Goal: Download file/media

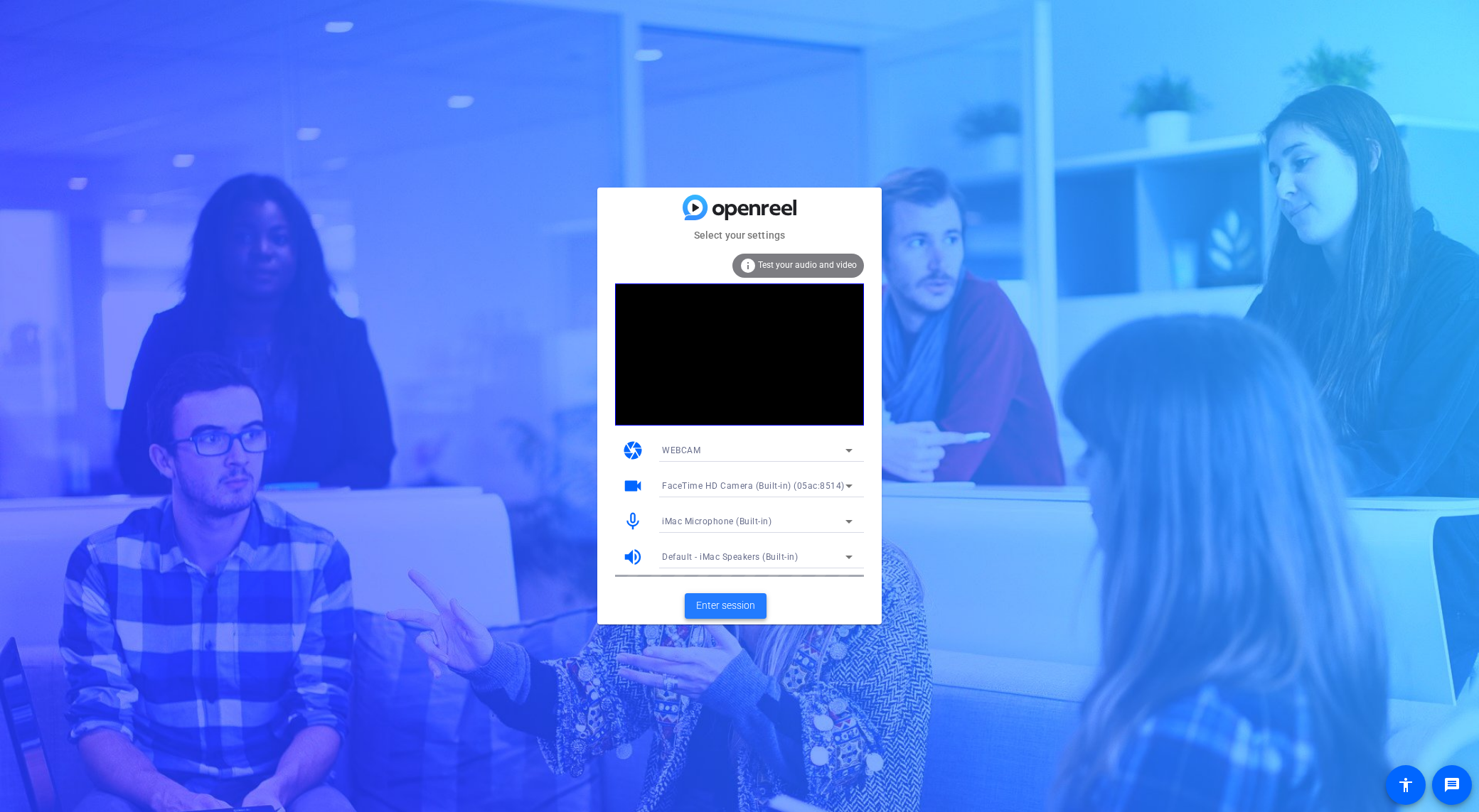
click at [751, 617] on span at bounding box center [726, 607] width 82 height 34
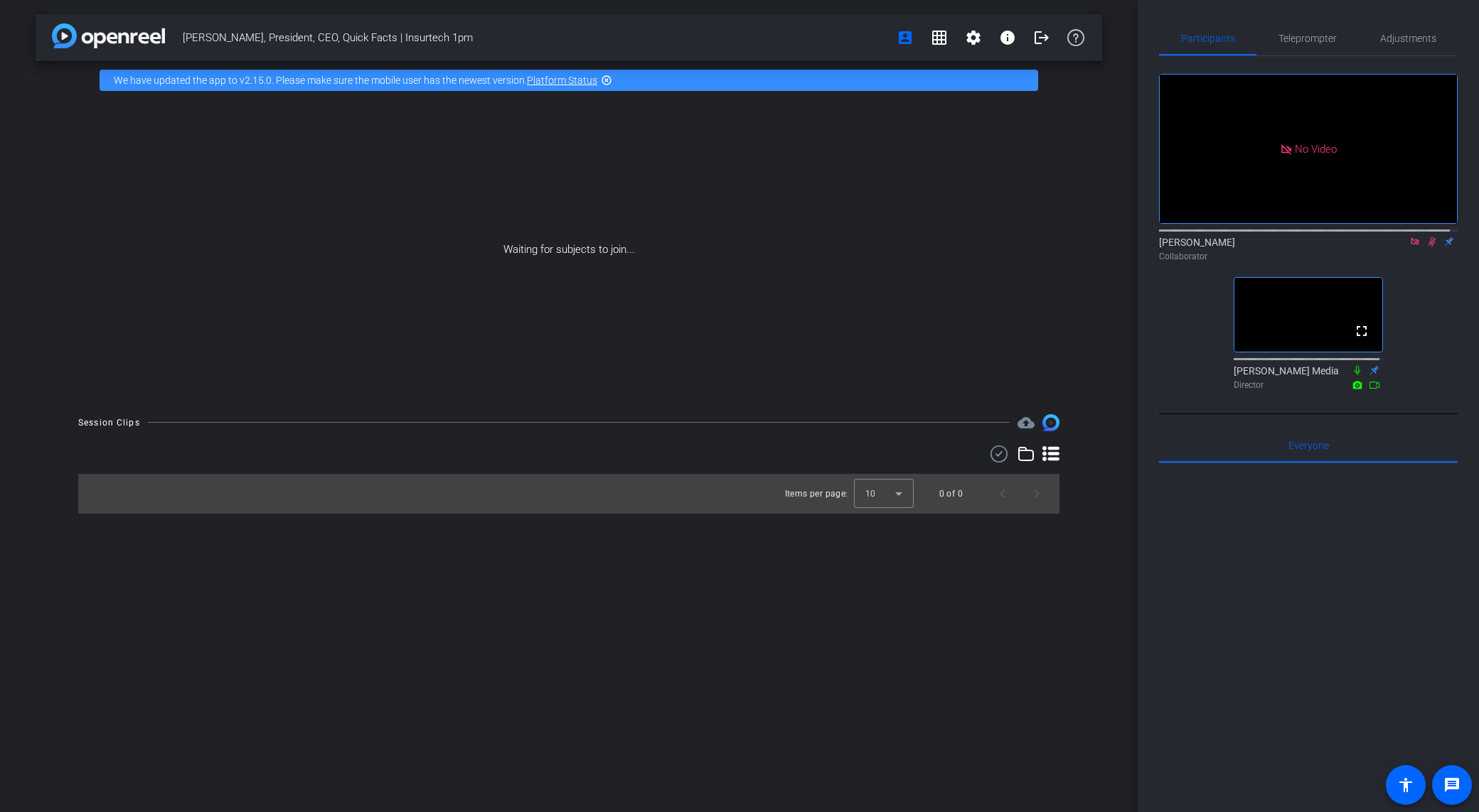
click at [1427, 246] on icon at bounding box center [1432, 242] width 11 height 10
click at [582, 164] on div "Waiting for subjects to join..." at bounding box center [568, 250] width 1066 height 300
click at [1224, 677] on div at bounding box center [1309, 639] width 299 height 352
click at [644, 635] on div "[PERSON_NAME], President, CEO, Quick Facts | Insurtech 1pm account_box grid_on …" at bounding box center [569, 406] width 1138 height 812
click at [568, 607] on div "[PERSON_NAME], President, CEO, Quick Facts | Insurtech 1pm account_box grid_on …" at bounding box center [569, 406] width 1138 height 812
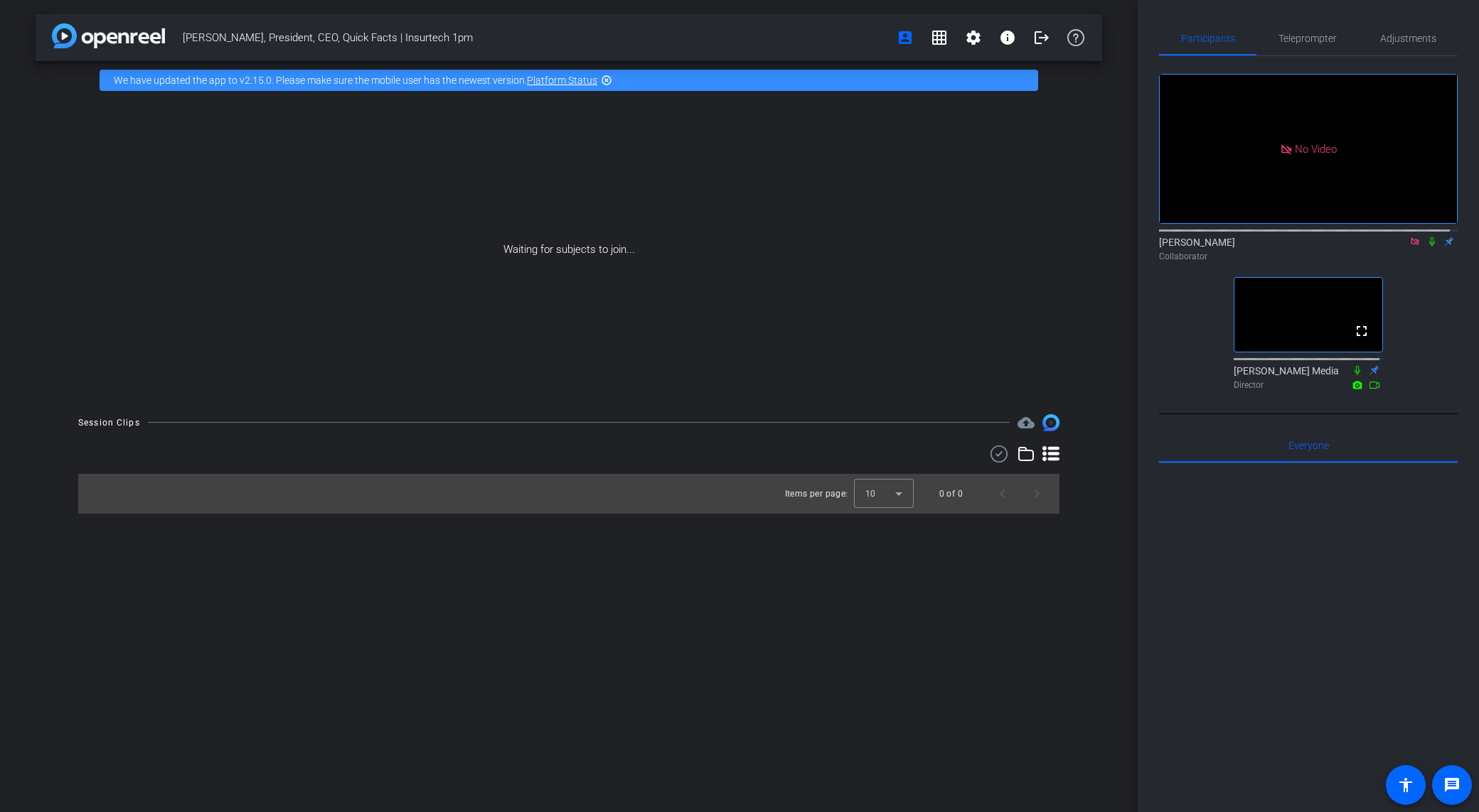
click at [568, 607] on div "[PERSON_NAME], President, CEO, Quick Facts | Insurtech 1pm account_box grid_on …" at bounding box center [569, 406] width 1138 height 812
click at [622, 609] on div "[PERSON_NAME], President, CEO, Quick Facts | Insurtech 1pm account_box grid_on …" at bounding box center [569, 406] width 1138 height 812
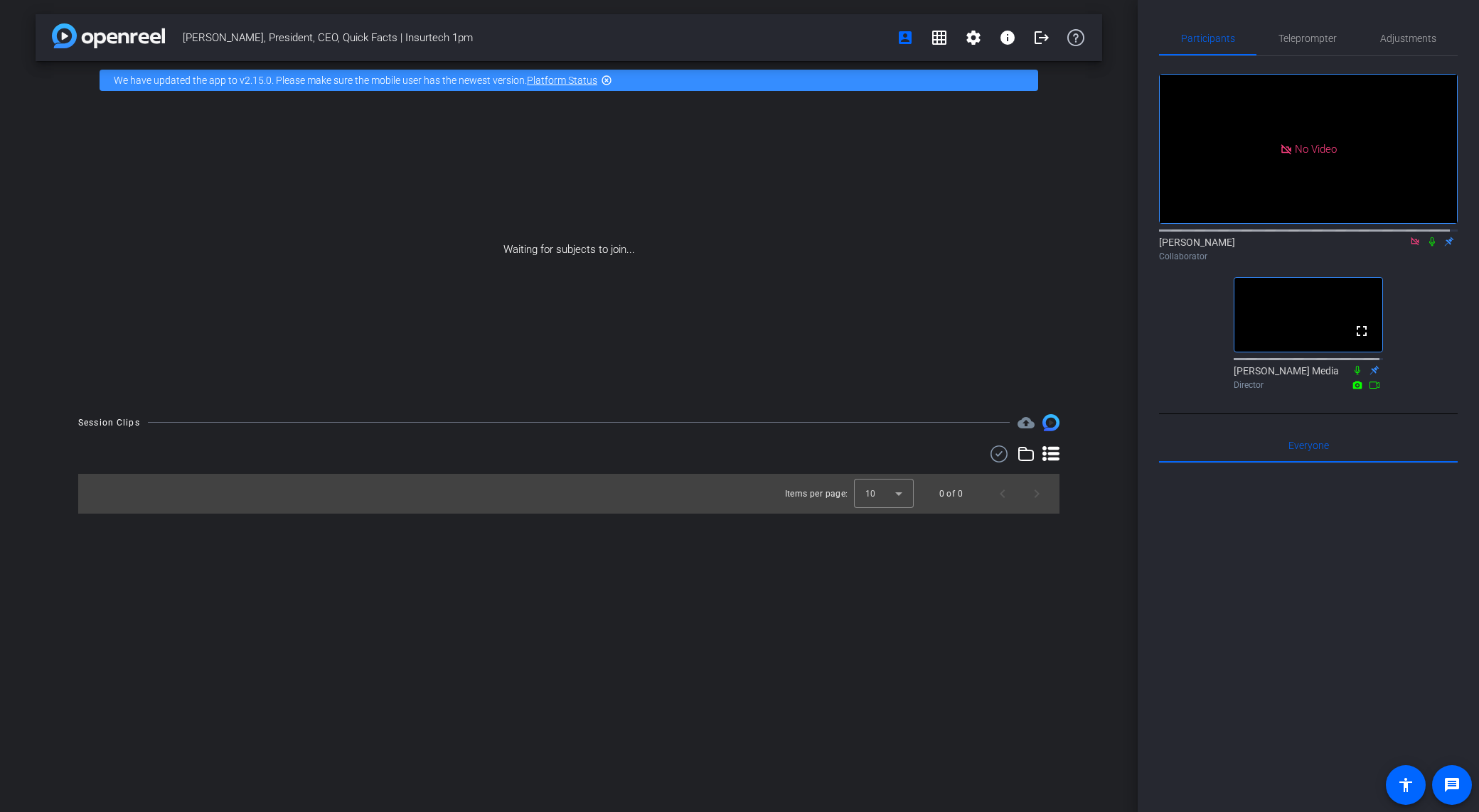
click at [932, 715] on div "[PERSON_NAME], President, CEO, Quick Facts | Insurtech 1pm account_box grid_on …" at bounding box center [569, 406] width 1138 height 812
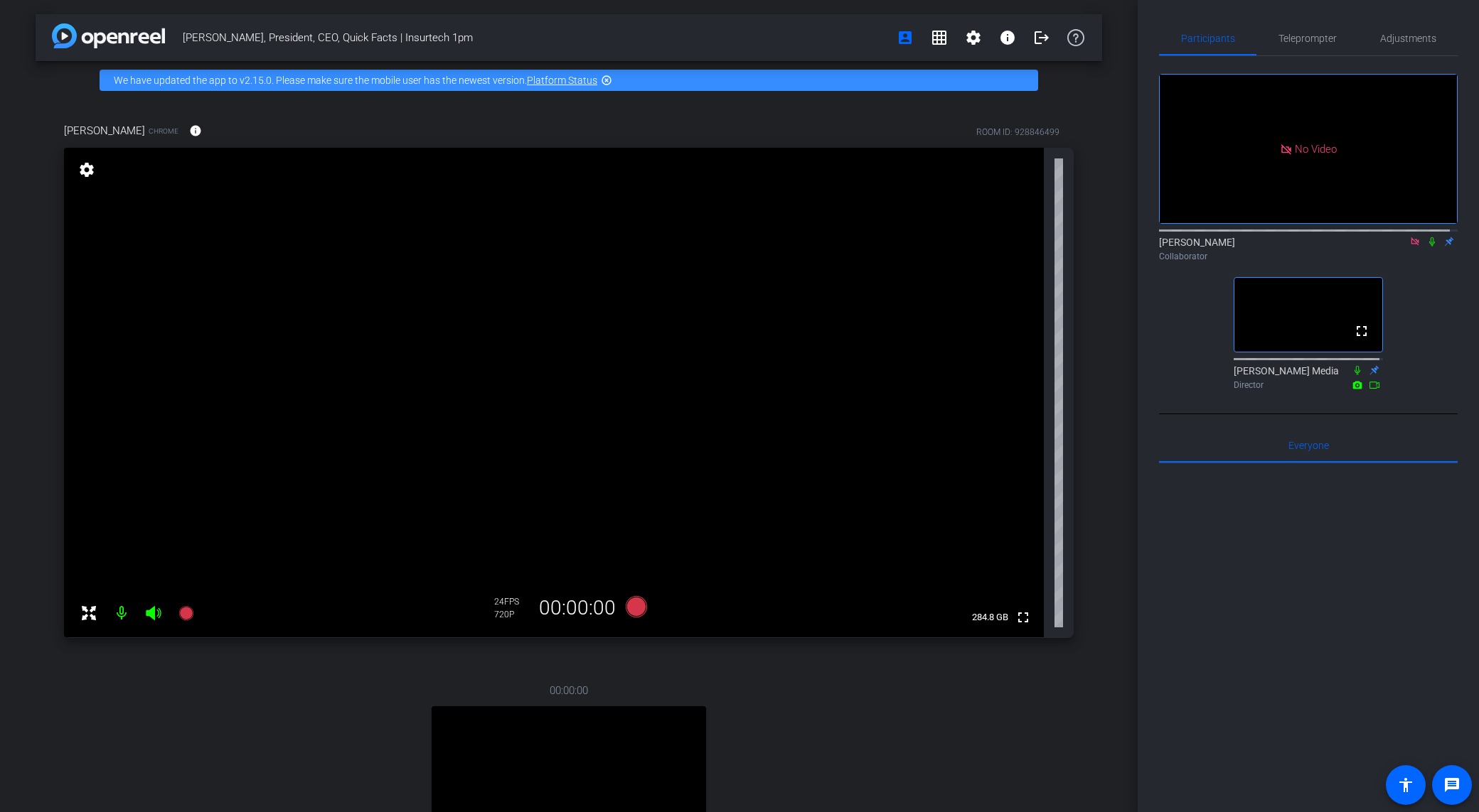
scroll to position [147, 0]
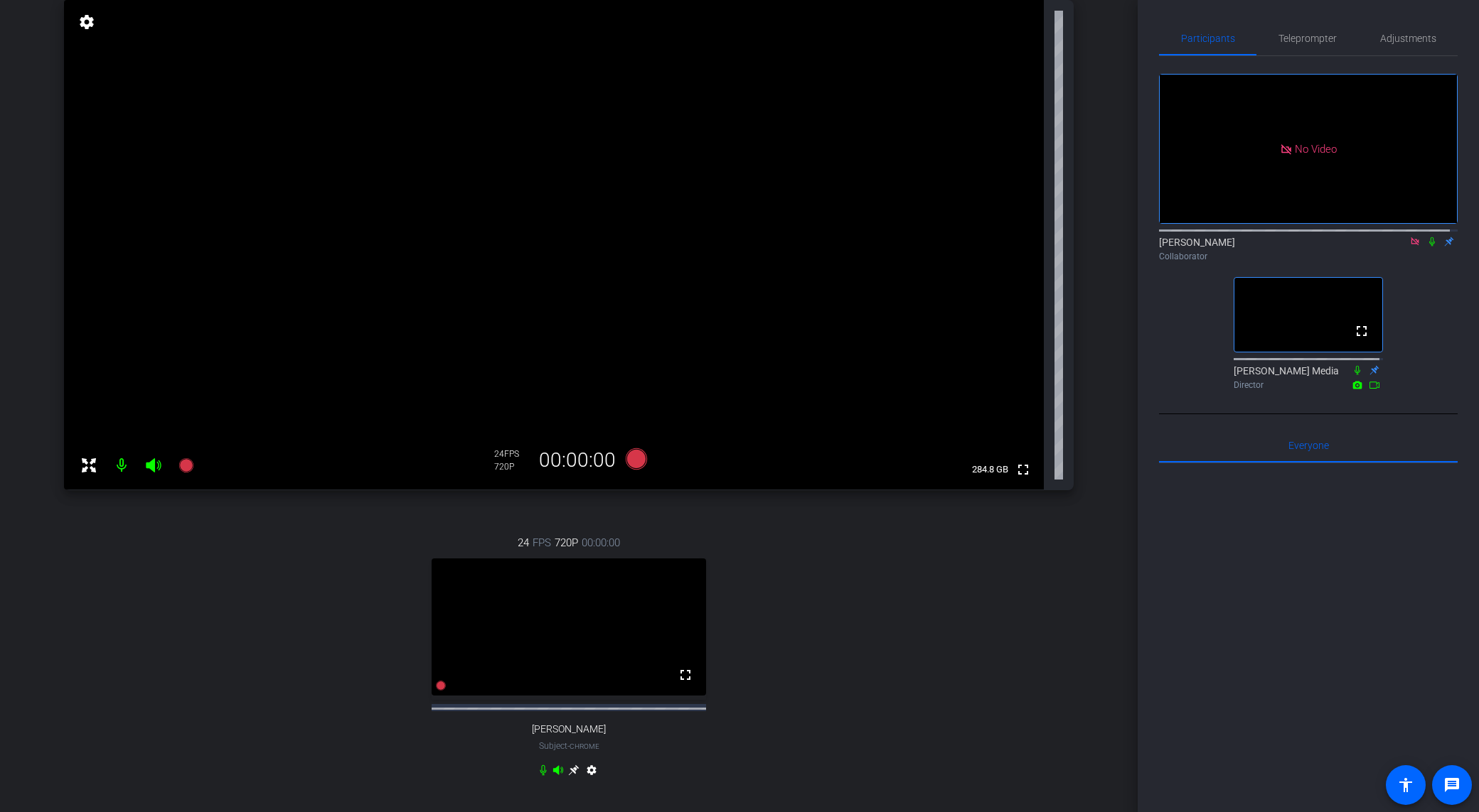
click at [573, 776] on icon at bounding box center [574, 770] width 11 height 11
click at [759, 703] on div "24 FPS 720P 00:00:00 fullscreen [PERSON_NAME] Subject - Chrome settings" at bounding box center [569, 658] width 1010 height 294
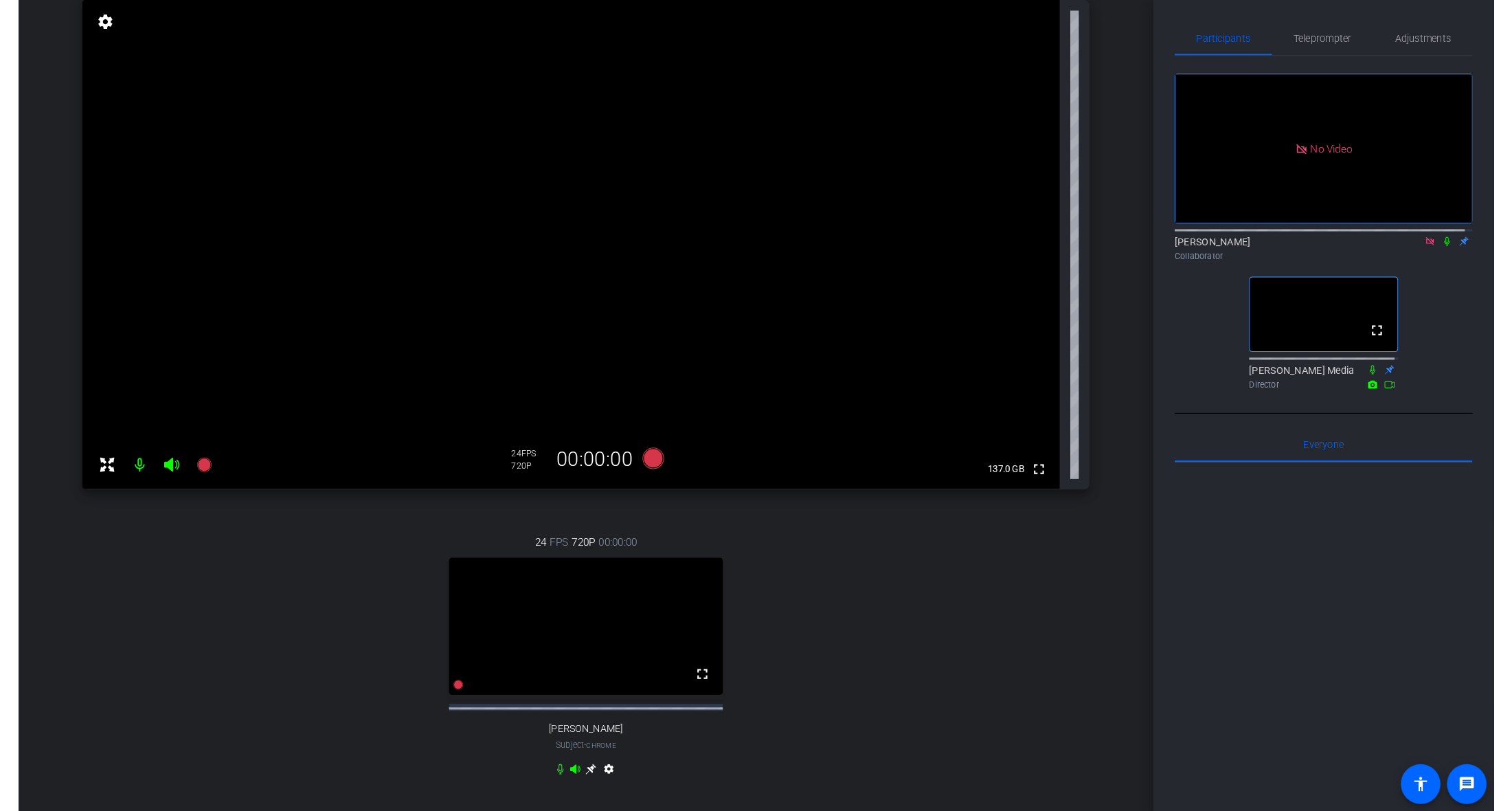
scroll to position [134, 0]
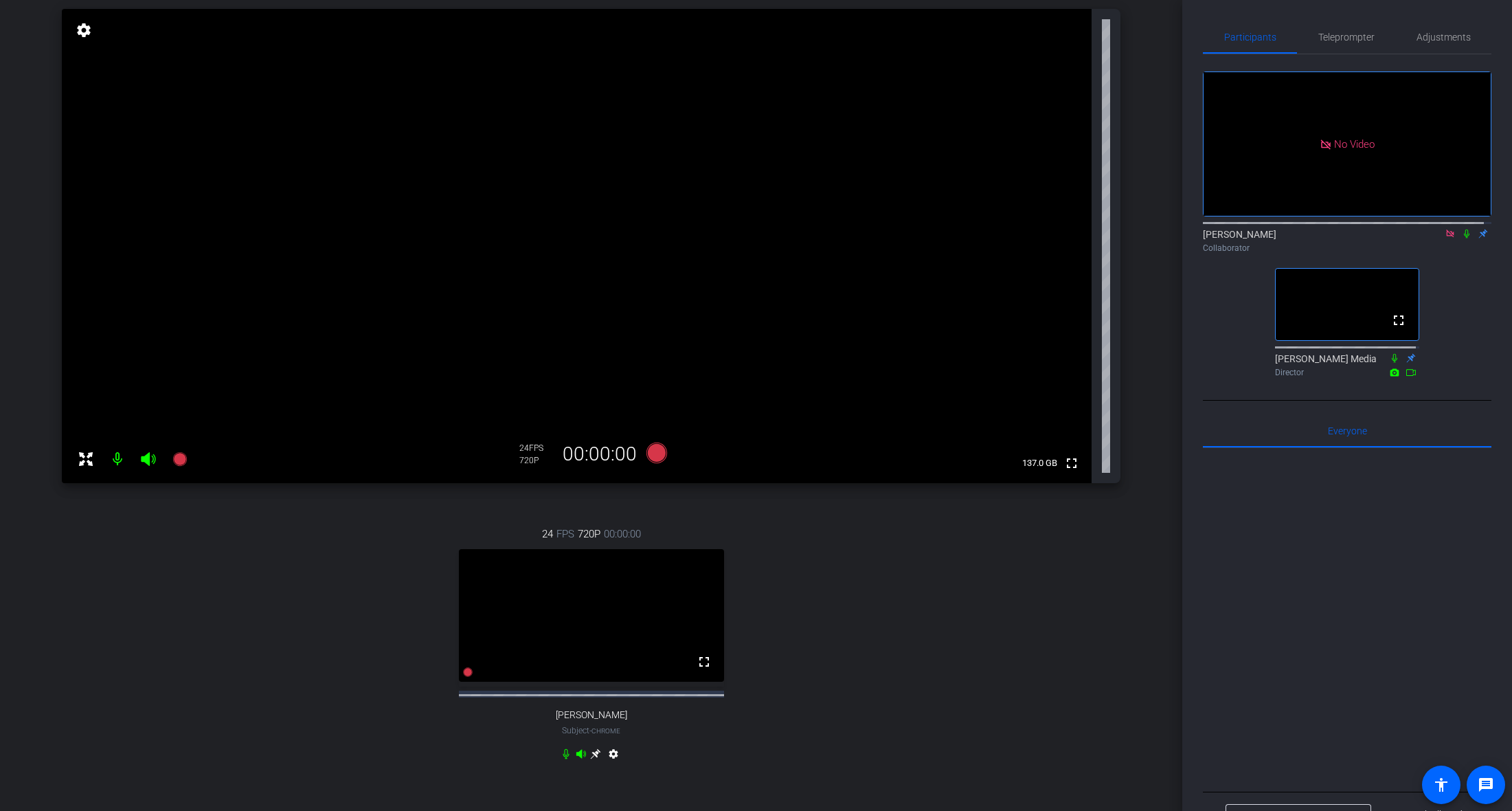
click at [1066, 567] on div "24 FPS 720P 00:00:00 fullscreen [PERSON_NAME] Subject - Chrome settings" at bounding box center [591, 645] width 1059 height 284
click at [859, 684] on div "24 FPS 720P 00:00:00 fullscreen [PERSON_NAME] Subject - Chrome settings" at bounding box center [591, 645] width 1059 height 284
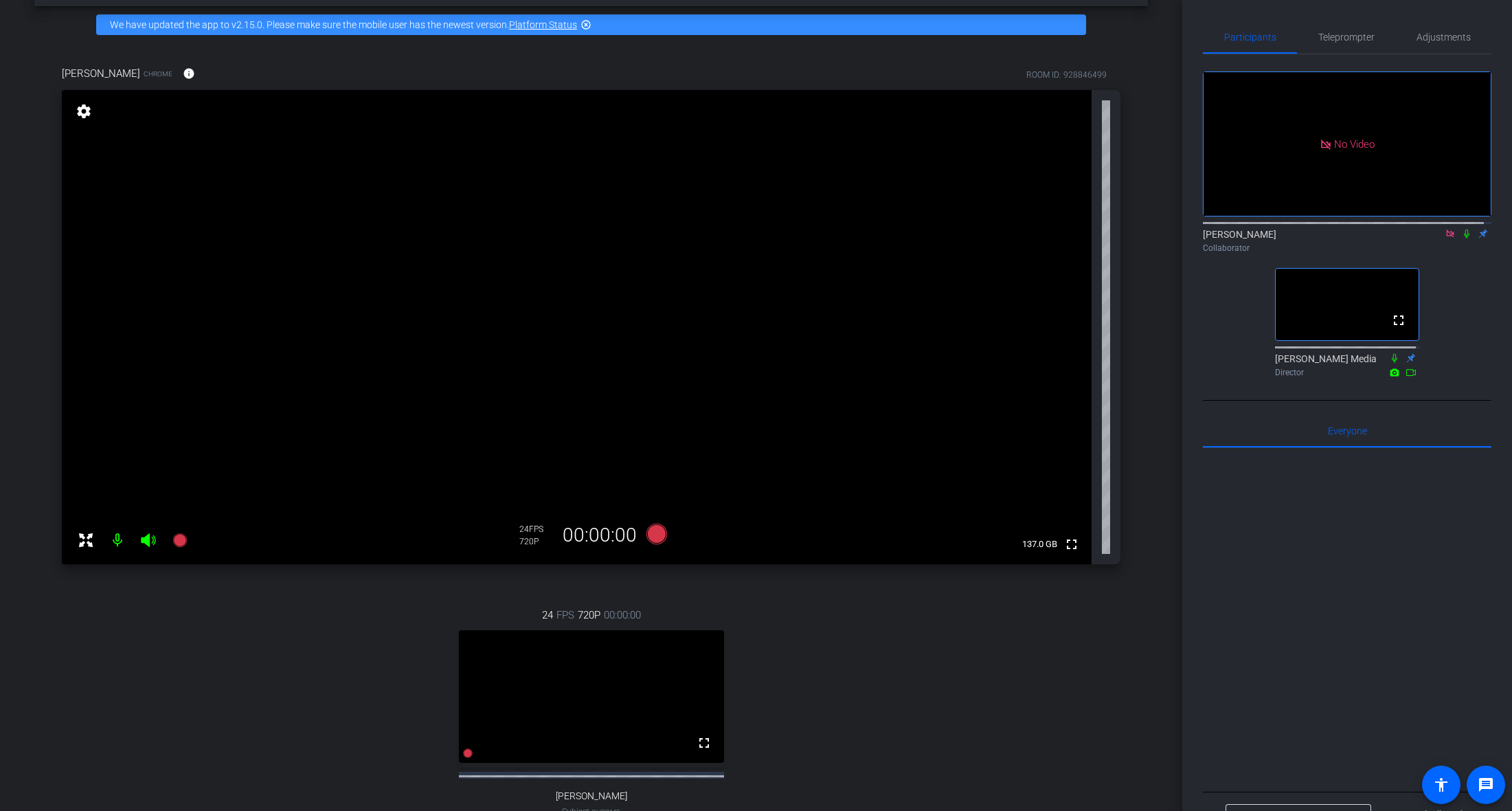
scroll to position [62, 0]
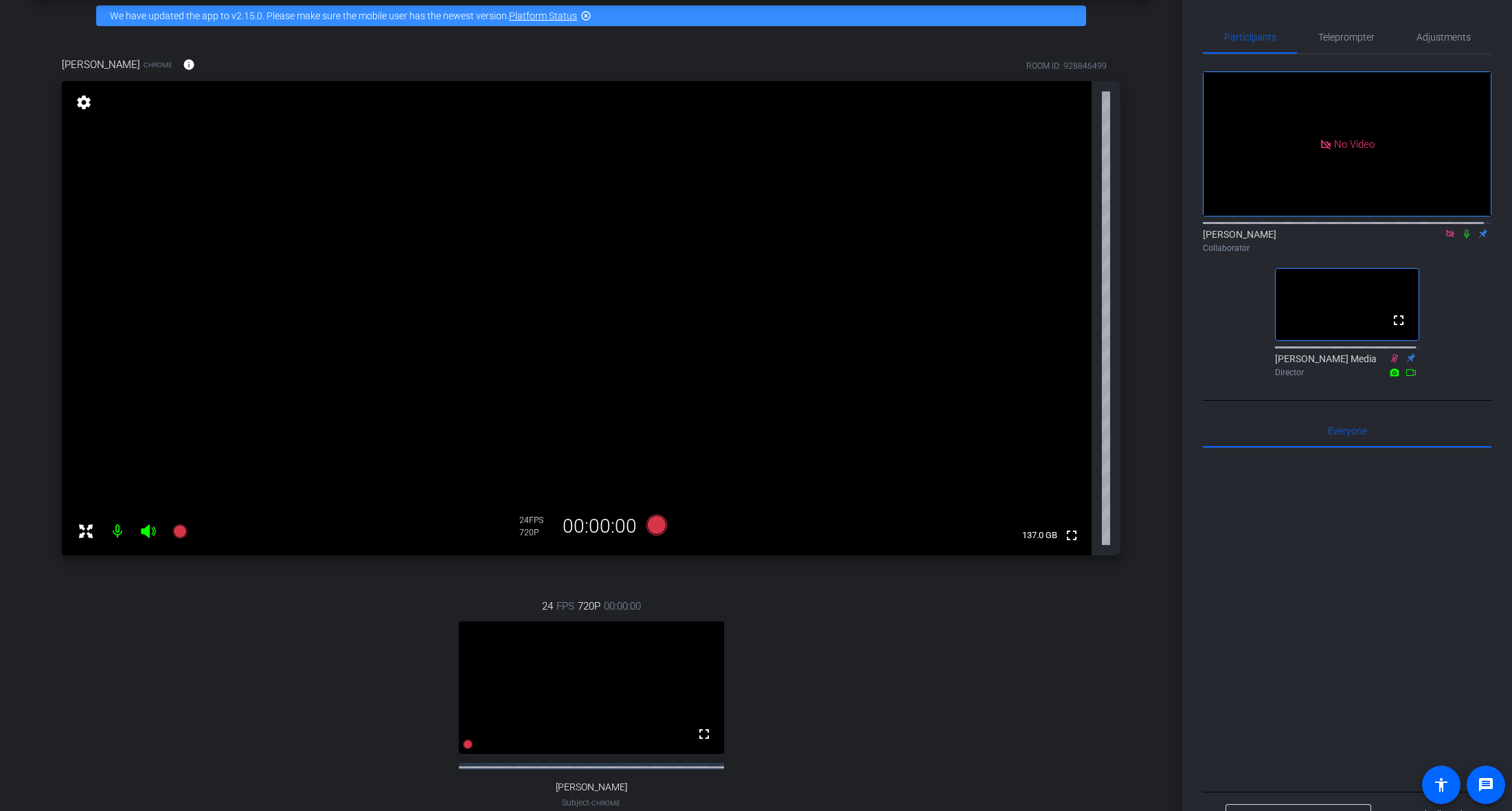
click at [1428, 238] on icon at bounding box center [1467, 234] width 11 height 9
click at [1428, 344] on div "No Video [PERSON_NAME] Collaborator fullscreen [PERSON_NAME] Media Director" at bounding box center [1347, 218] width 289 height 328
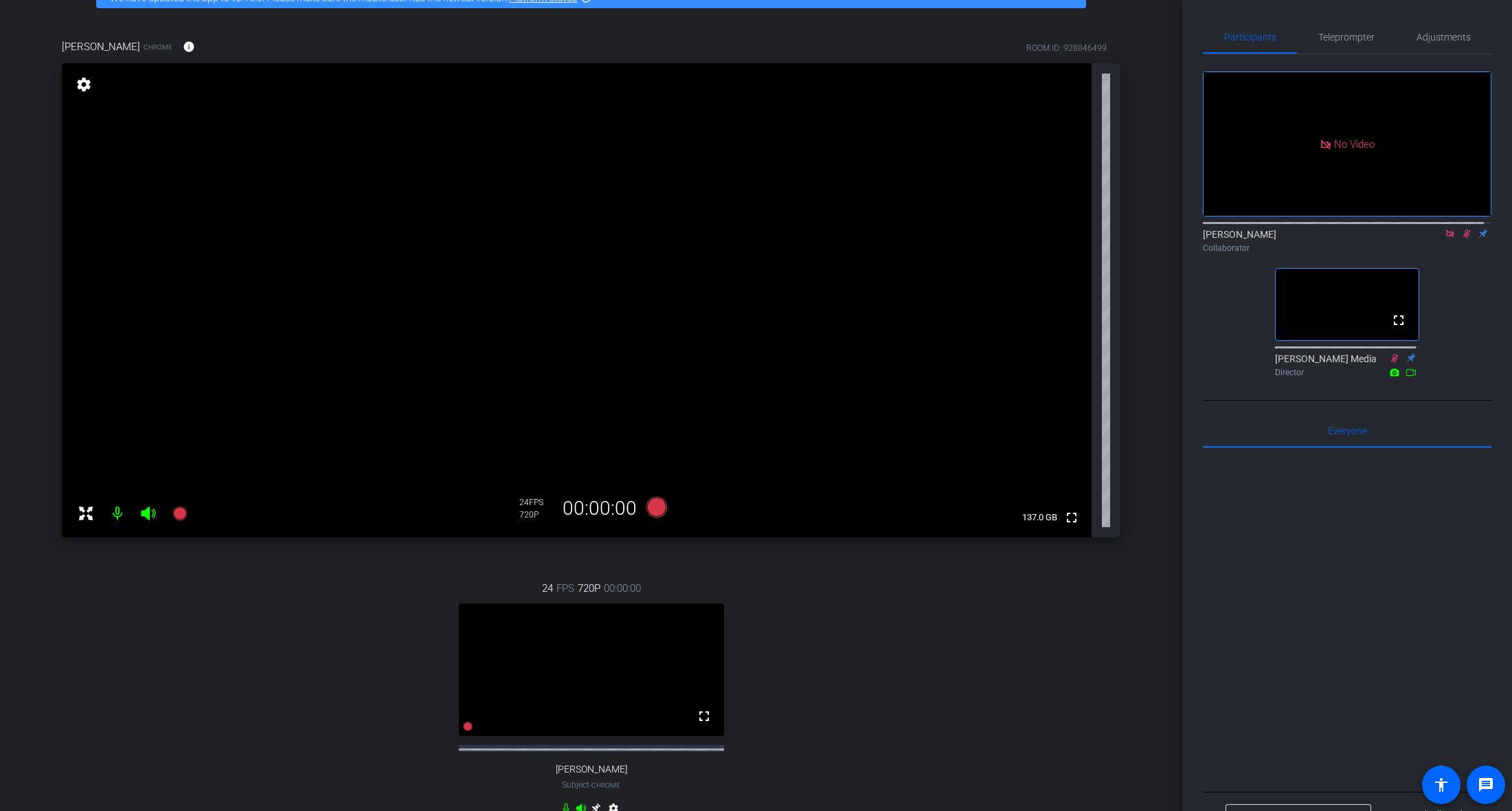
scroll to position [97, 0]
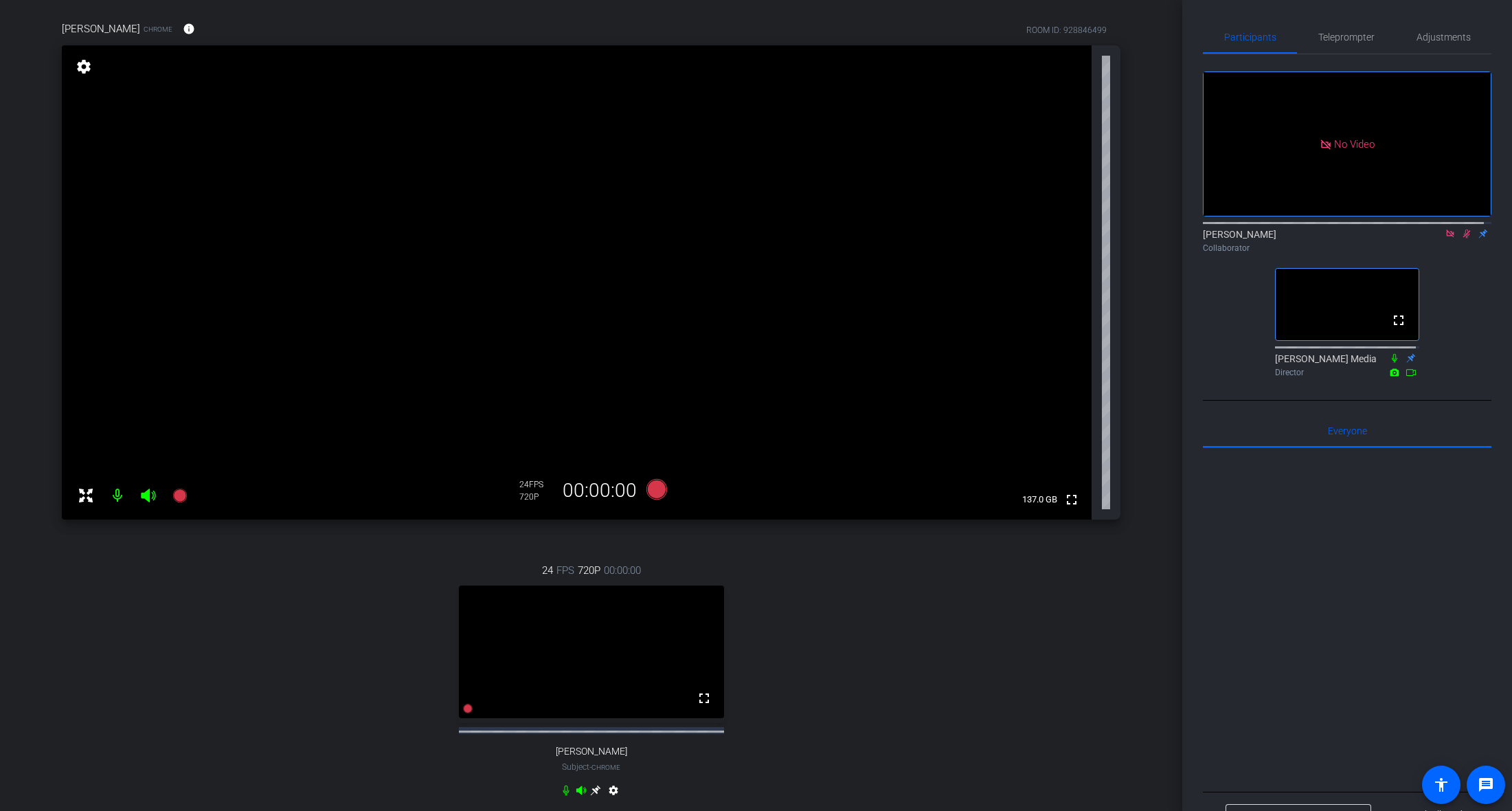
click at [1428, 238] on icon at bounding box center [1467, 234] width 11 height 9
click at [1428, 238] on icon at bounding box center [1467, 234] width 6 height 9
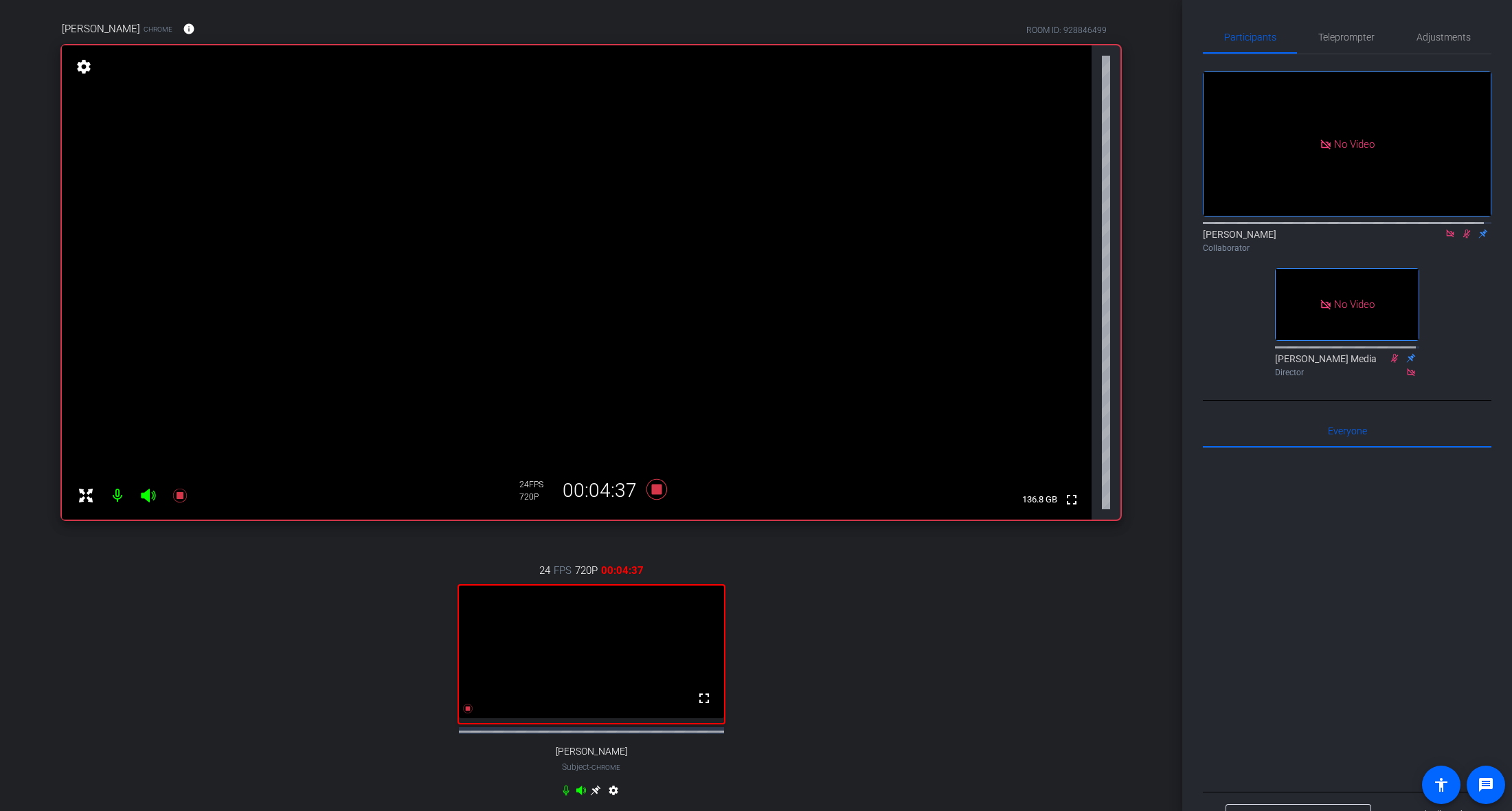
click at [788, 687] on div "24 FPS 720P 00:04:37 fullscreen [PERSON_NAME] Subject - Chrome settings" at bounding box center [591, 682] width 1059 height 284
click at [1041, 633] on div "24 FPS 720P 00:06:36 fullscreen [PERSON_NAME] Subject - Chrome settings" at bounding box center [591, 682] width 1059 height 284
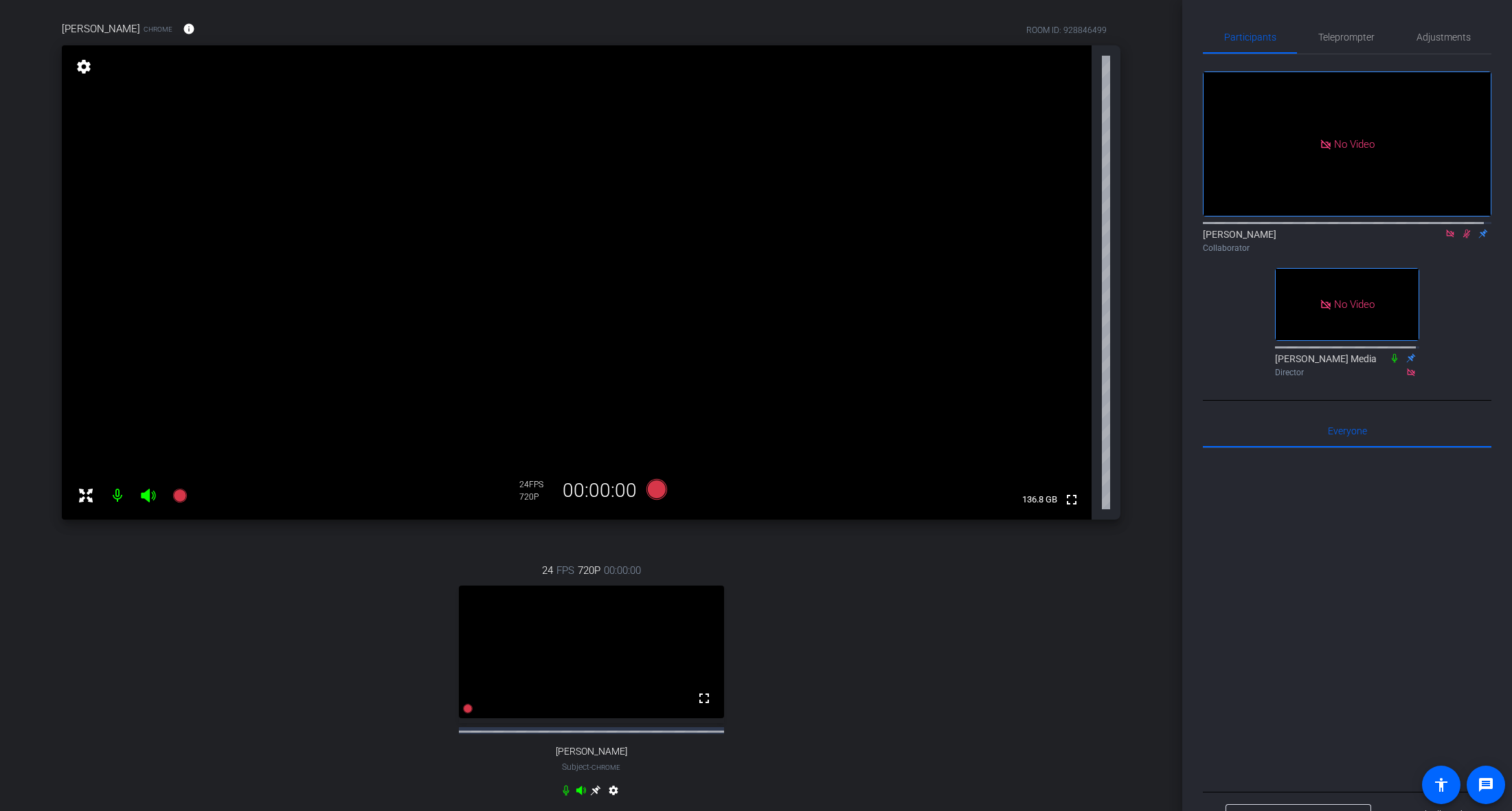
click at [904, 617] on div "24 FPS 720P 00:00:00 fullscreen [PERSON_NAME] Subject - Chrome settings" at bounding box center [591, 682] width 1059 height 284
click at [858, 649] on div "24 FPS 720P 00:00:00 fullscreen [PERSON_NAME] Subject - Chrome settings" at bounding box center [591, 682] width 1059 height 284
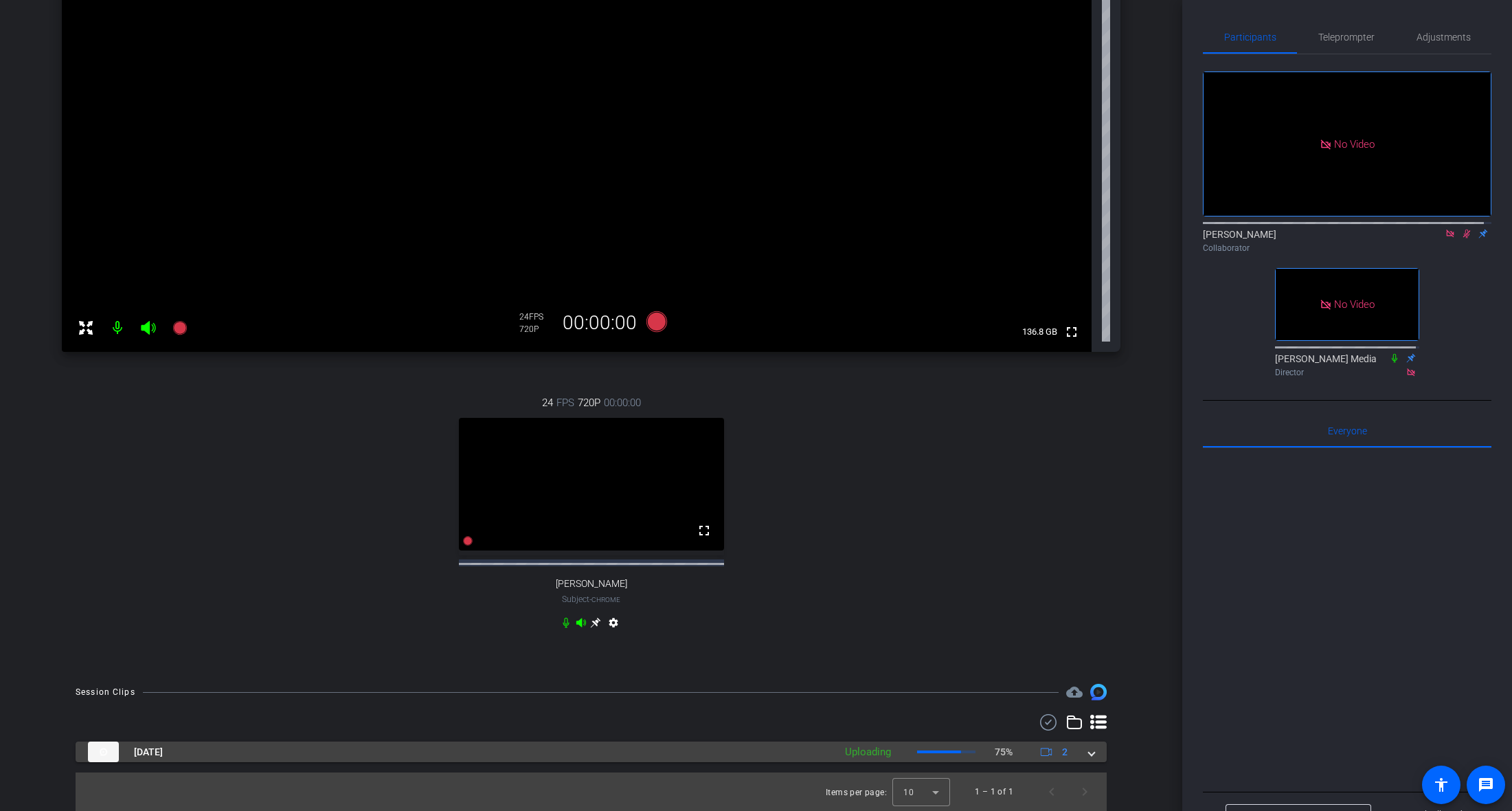
click at [1066, 758] on mat-panel-description "Uploading 75% 2" at bounding box center [958, 752] width 240 height 20
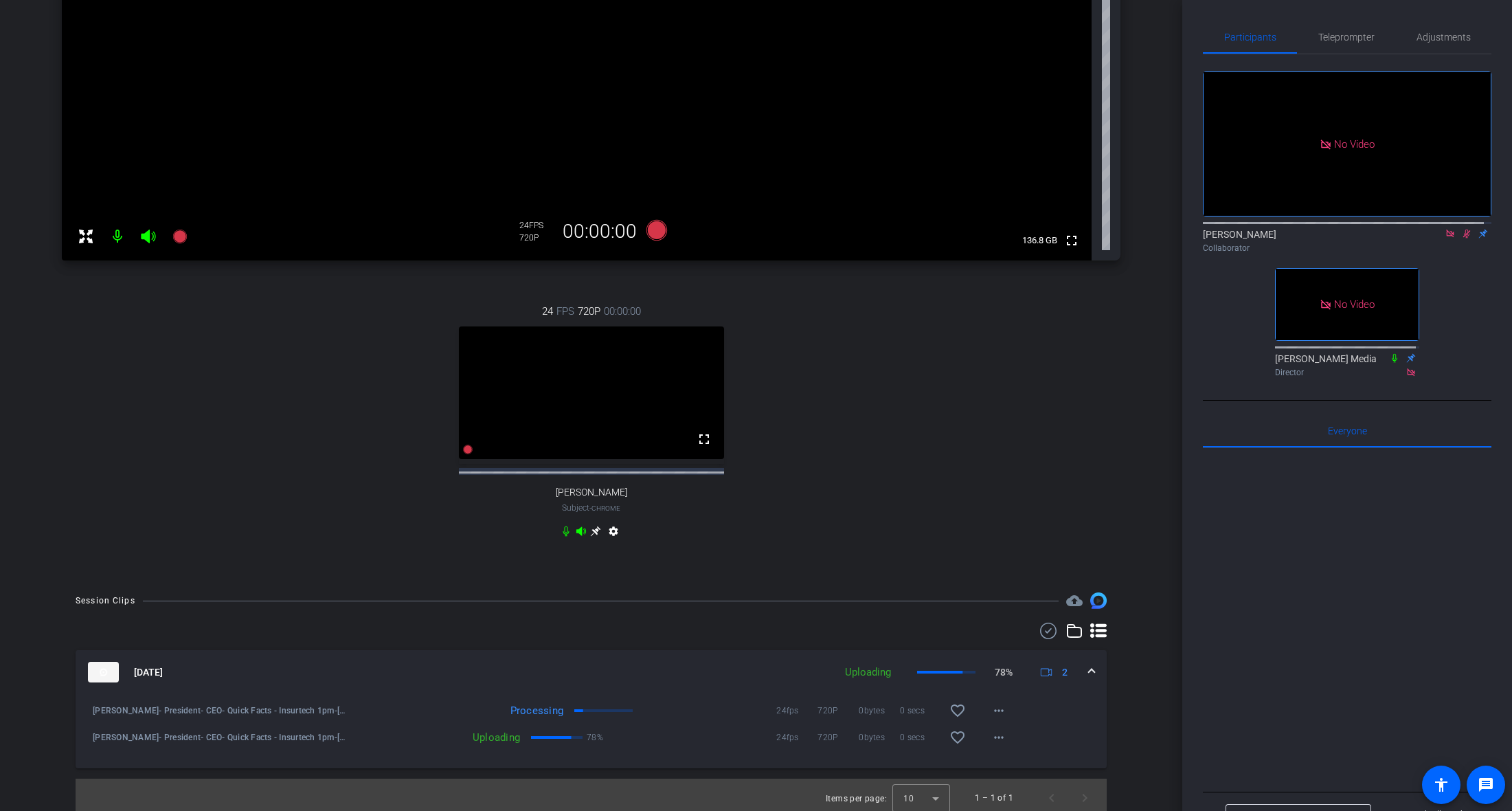
scroll to position [348, 0]
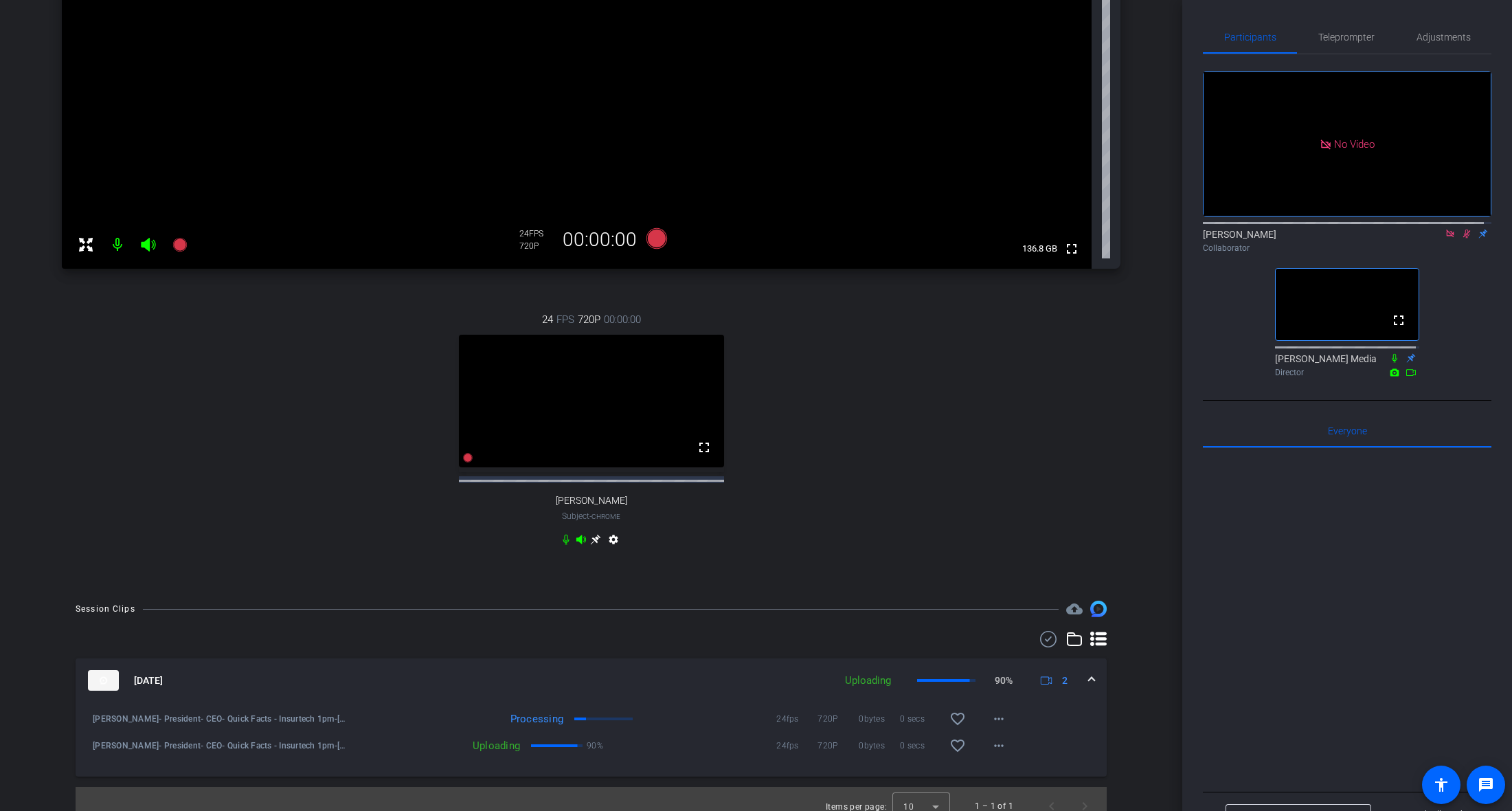
click at [1428, 238] on icon at bounding box center [1467, 234] width 11 height 9
click at [1313, 508] on div at bounding box center [1347, 618] width 289 height 340
click at [872, 521] on div "24 FPS 720P 00:00:00 fullscreen [PERSON_NAME] Subject - Chrome settings" at bounding box center [591, 431] width 1059 height 284
click at [866, 535] on div "24 FPS 720P 00:00:00 fullscreen [PERSON_NAME] Subject - Chrome settings" at bounding box center [591, 431] width 1059 height 284
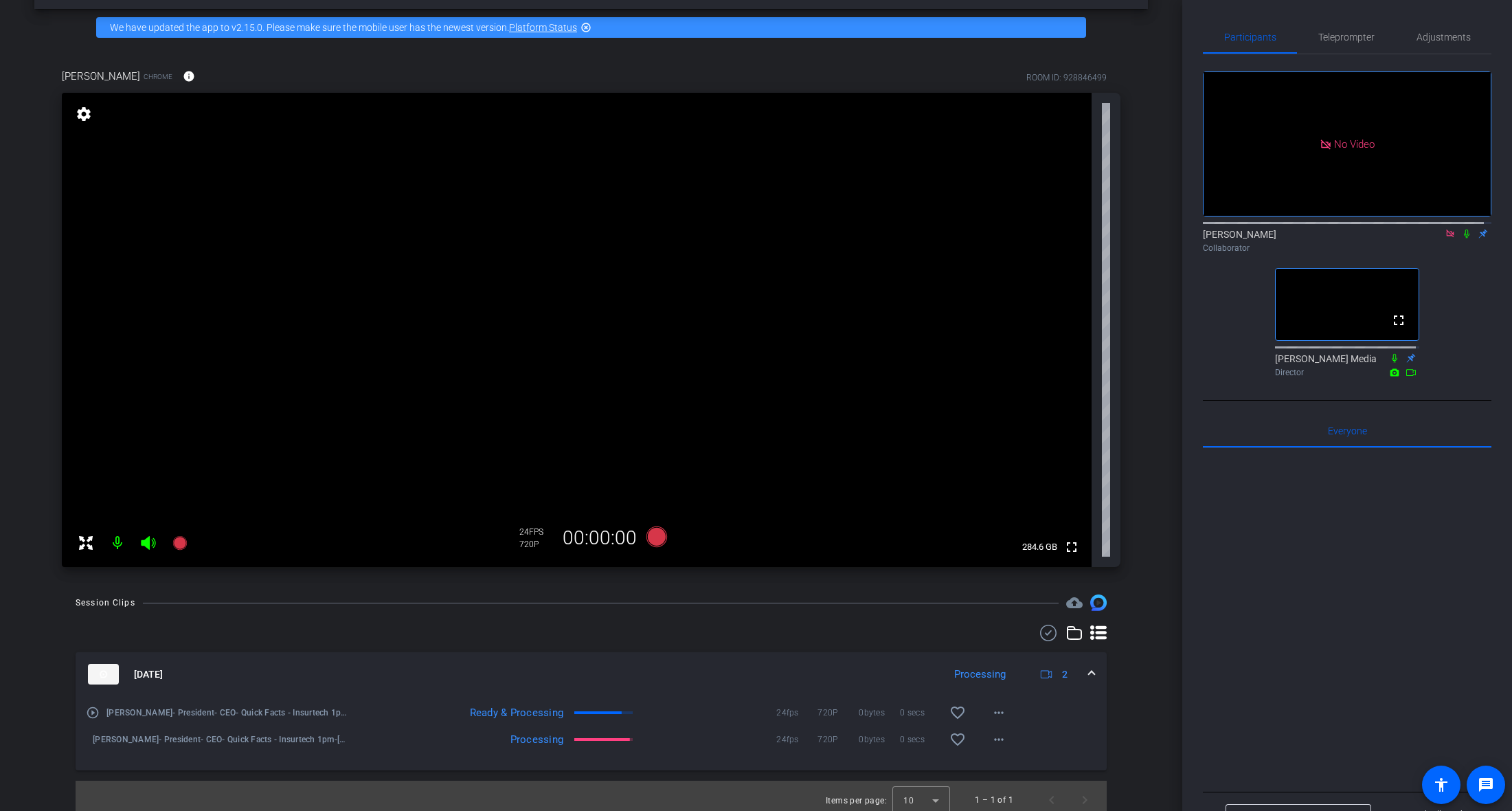
scroll to position [59, 0]
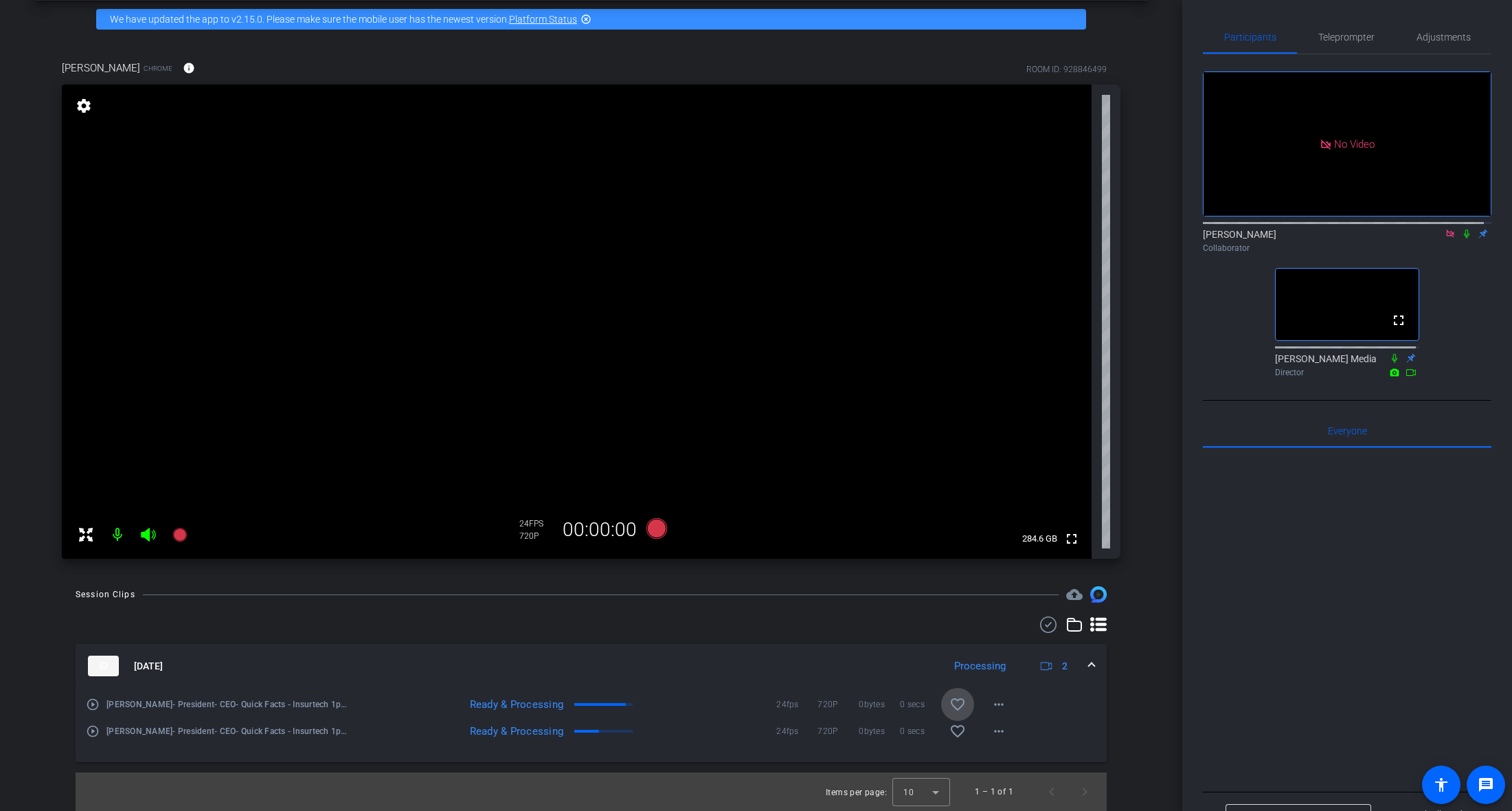
click at [949, 696] on mat-icon "favorite_border" at bounding box center [958, 704] width 17 height 17
click at [991, 706] on mat-icon "more_horiz" at bounding box center [999, 704] width 17 height 17
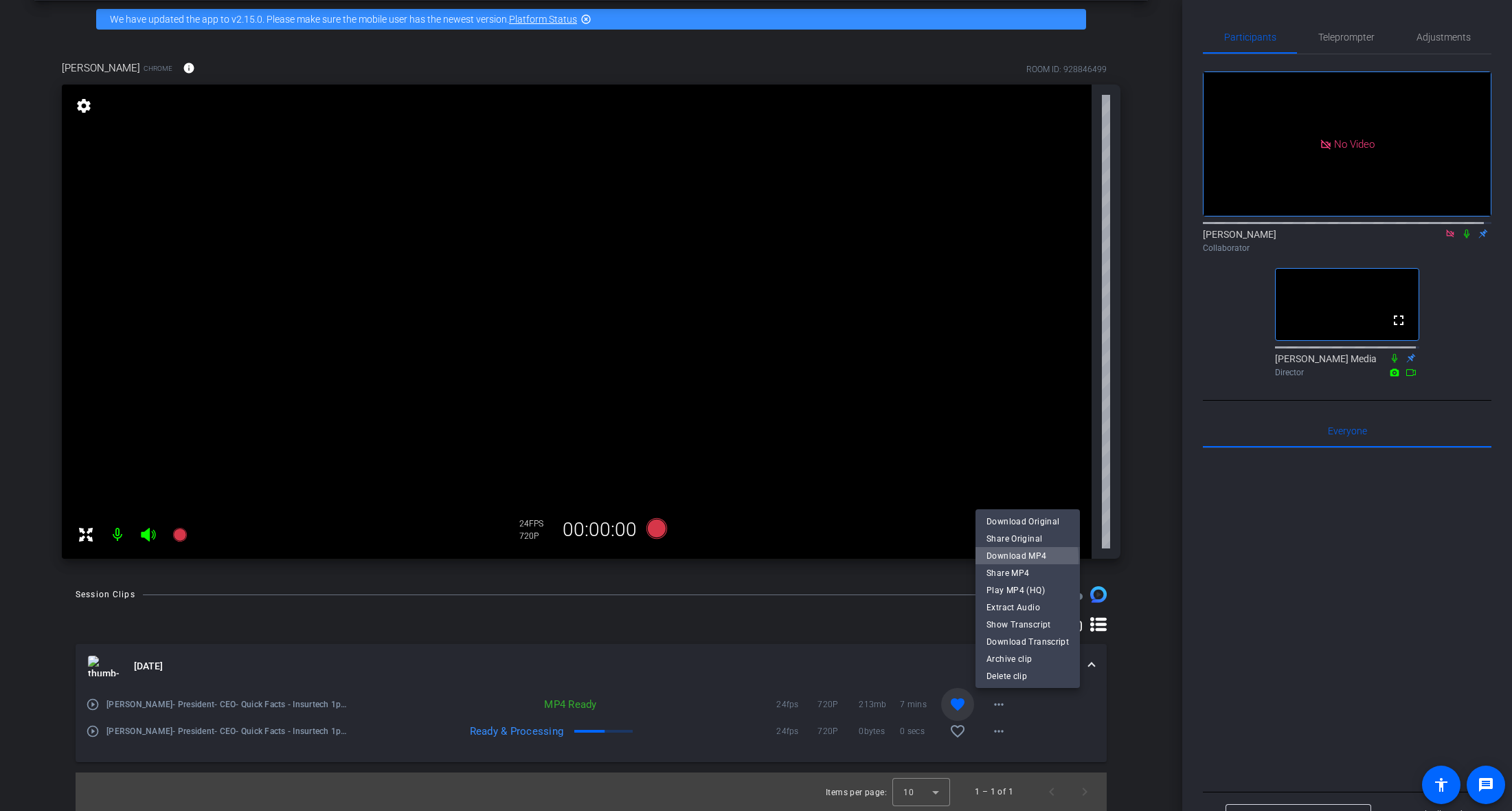
click at [1005, 559] on span "Download MP4" at bounding box center [1028, 556] width 83 height 17
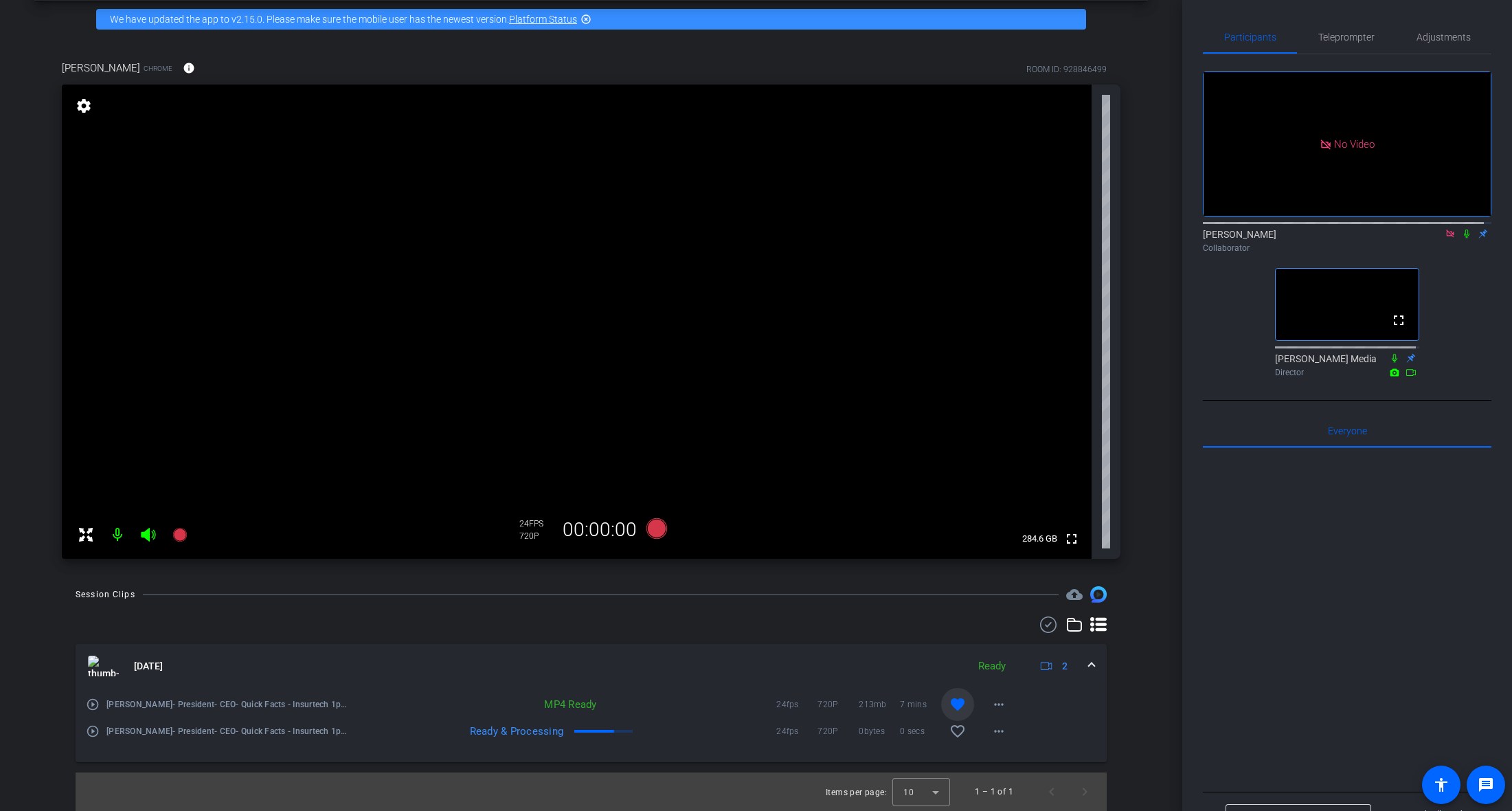
click at [1334, 604] on div at bounding box center [1347, 618] width 289 height 340
click at [1340, 603] on div at bounding box center [1347, 618] width 289 height 340
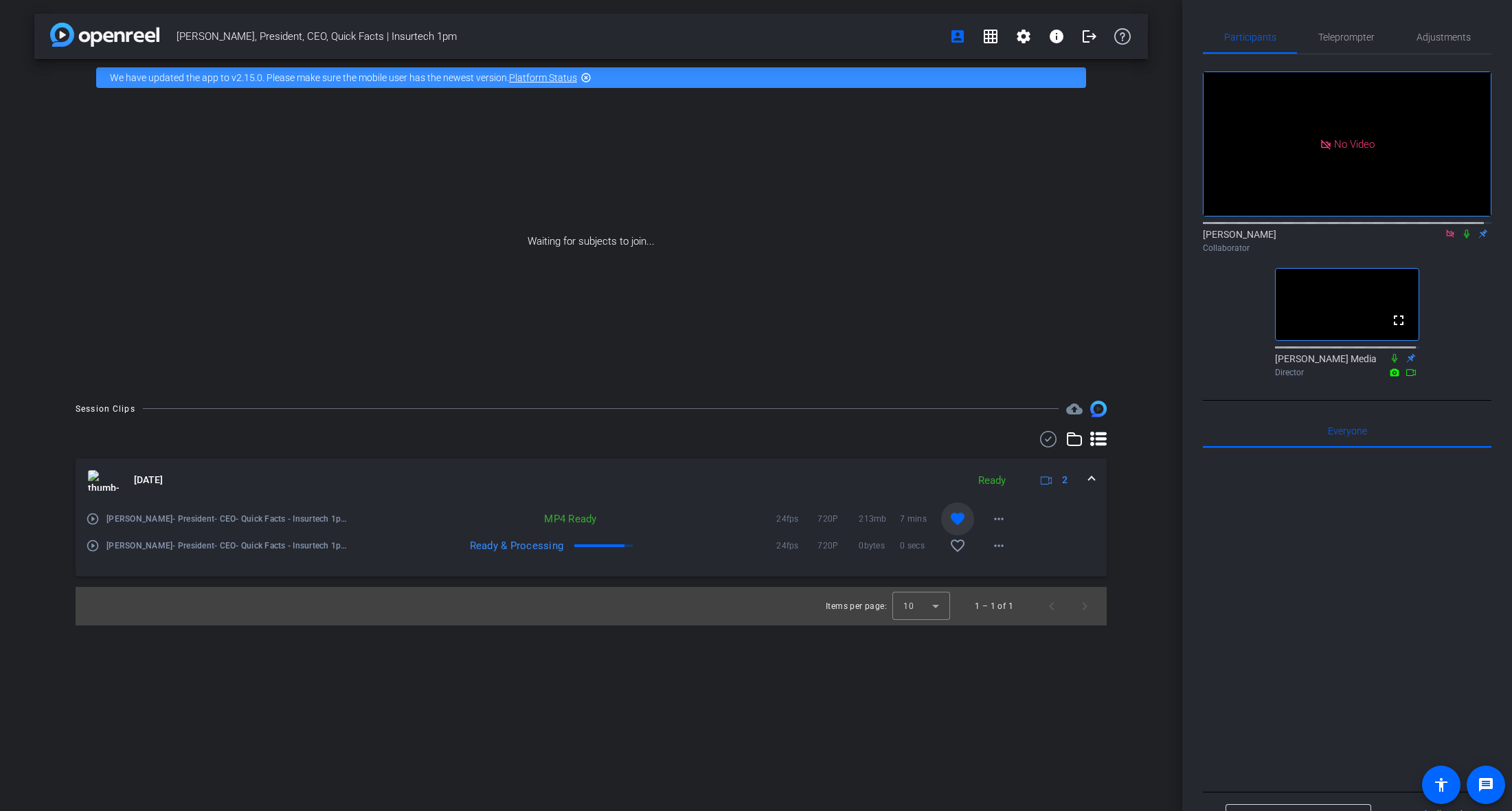
scroll to position [0, 0]
click at [1289, 548] on div at bounding box center [1347, 618] width 289 height 340
click at [1289, 547] on div at bounding box center [1347, 618] width 289 height 340
